Goal: Book appointment/travel/reservation

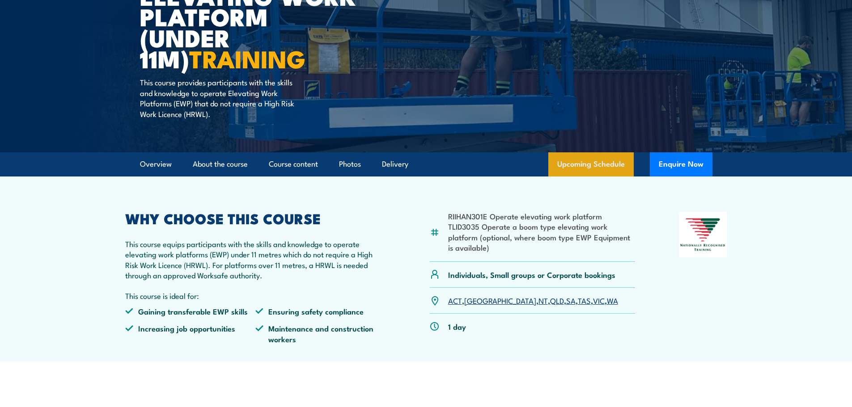
click at [591, 167] on link "Upcoming Schedule" at bounding box center [590, 165] width 85 height 24
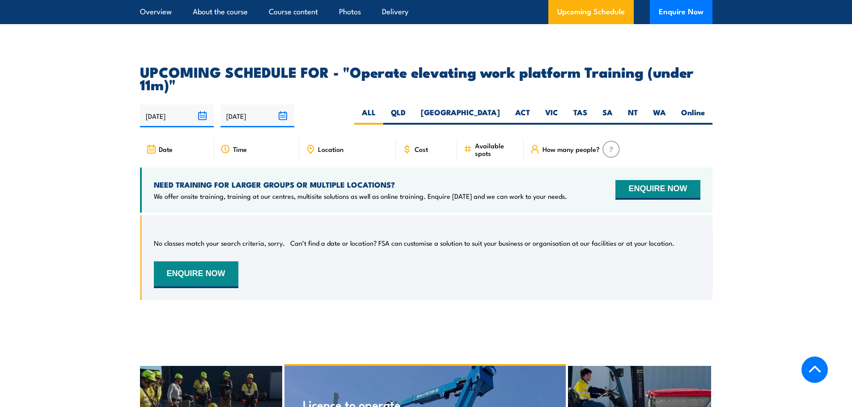
scroll to position [1391, 0]
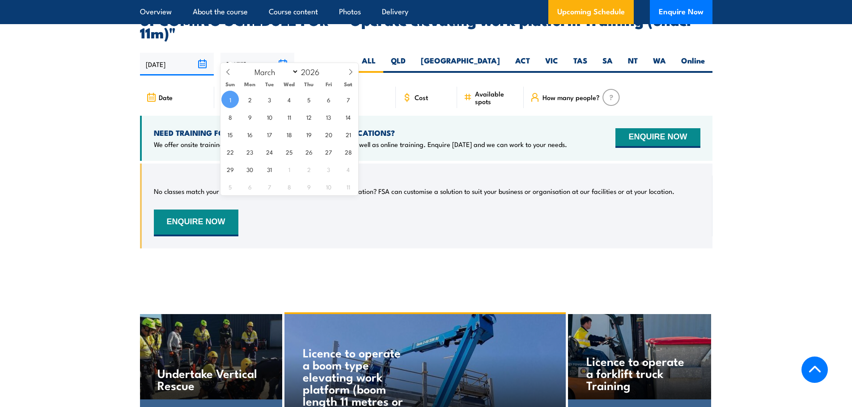
click at [284, 53] on input "[DATE]" at bounding box center [258, 64] width 74 height 23
click at [232, 72] on span at bounding box center [228, 75] width 15 height 24
select select "0"
click at [232, 72] on span at bounding box center [228, 75] width 15 height 24
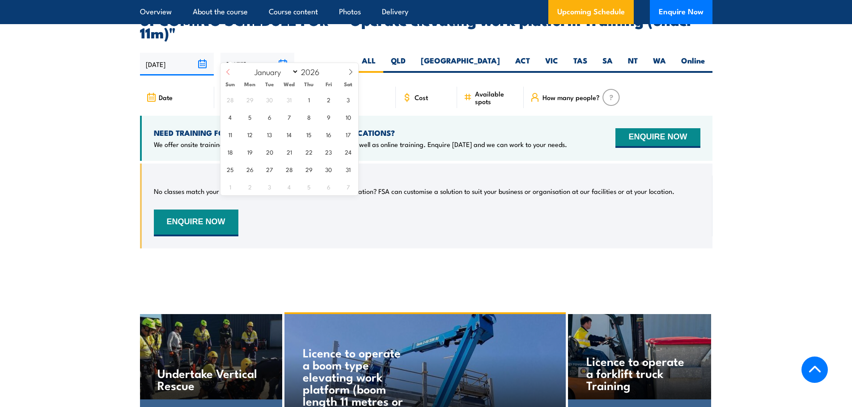
type input "2025"
click at [232, 72] on span at bounding box center [228, 75] width 15 height 24
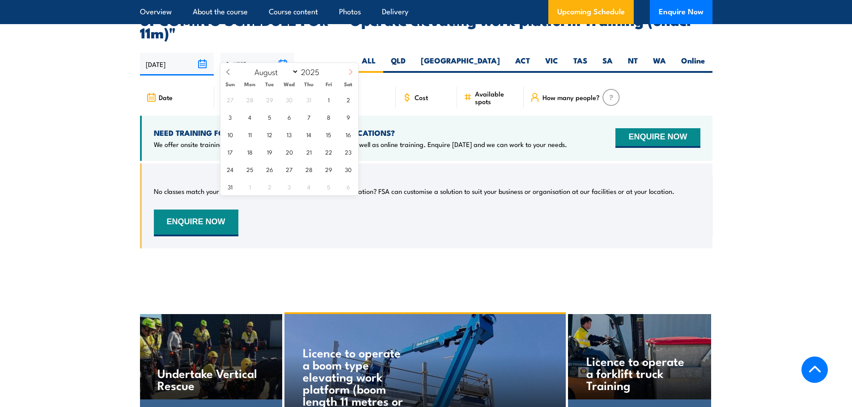
click at [351, 72] on icon at bounding box center [350, 72] width 3 height 6
select select "8"
click at [285, 155] on span "24" at bounding box center [288, 151] width 17 height 17
type input "[DATE]"
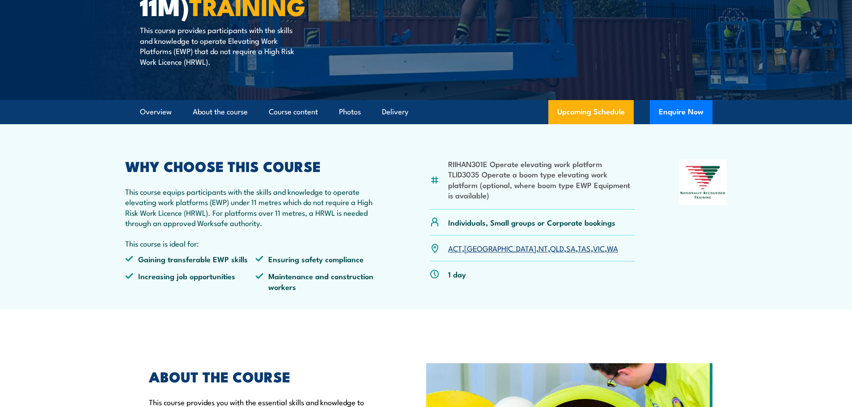
scroll to position [134, 0]
